Goal: Task Accomplishment & Management: Complete application form

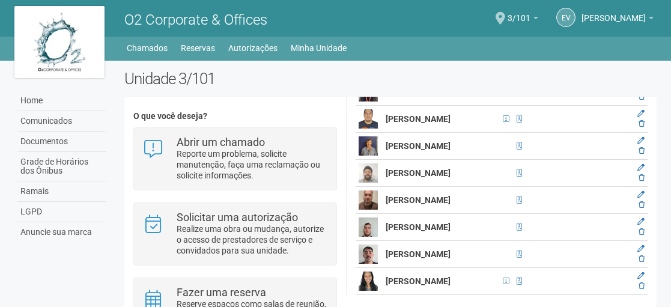
scroll to position [961, 0]
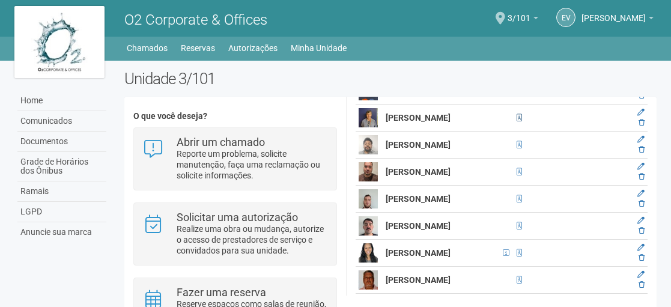
click at [516, 121] on span at bounding box center [518, 117] width 5 height 7
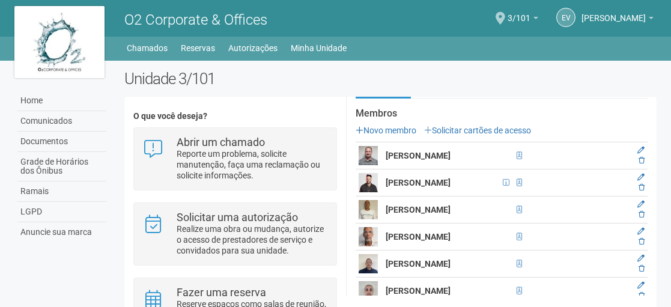
scroll to position [120, 0]
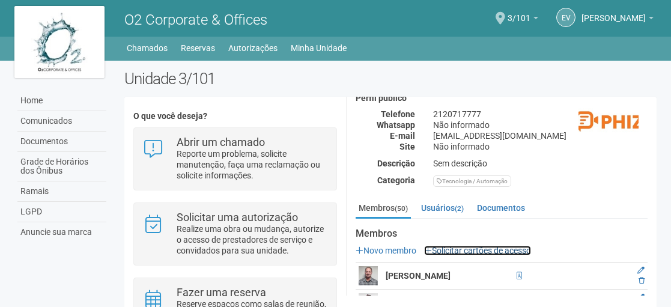
click at [453, 246] on link "Solicitar cartões de acesso" at bounding box center [477, 251] width 107 height 10
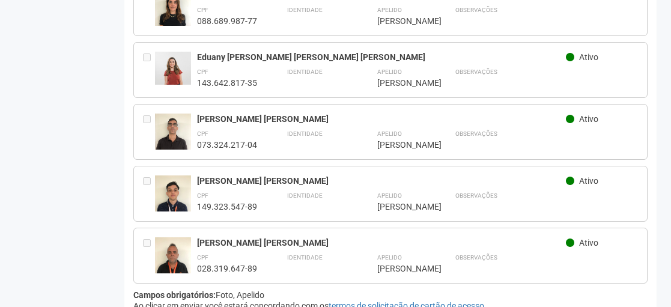
scroll to position [3024, 0]
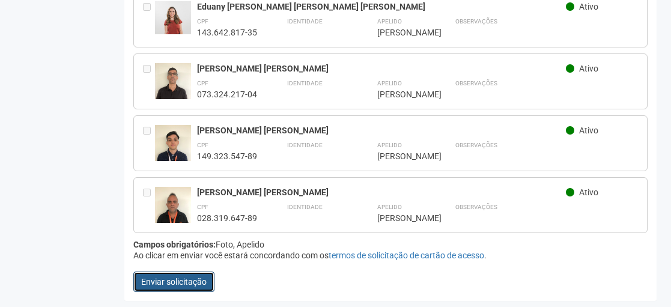
click at [188, 277] on button "Enviar solicitação" at bounding box center [173, 281] width 81 height 20
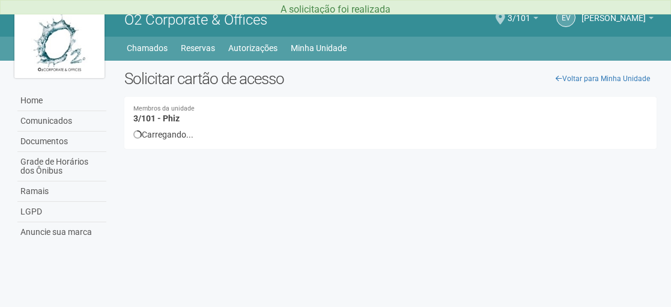
scroll to position [0, 0]
